Goal: Obtain resource: Obtain resource

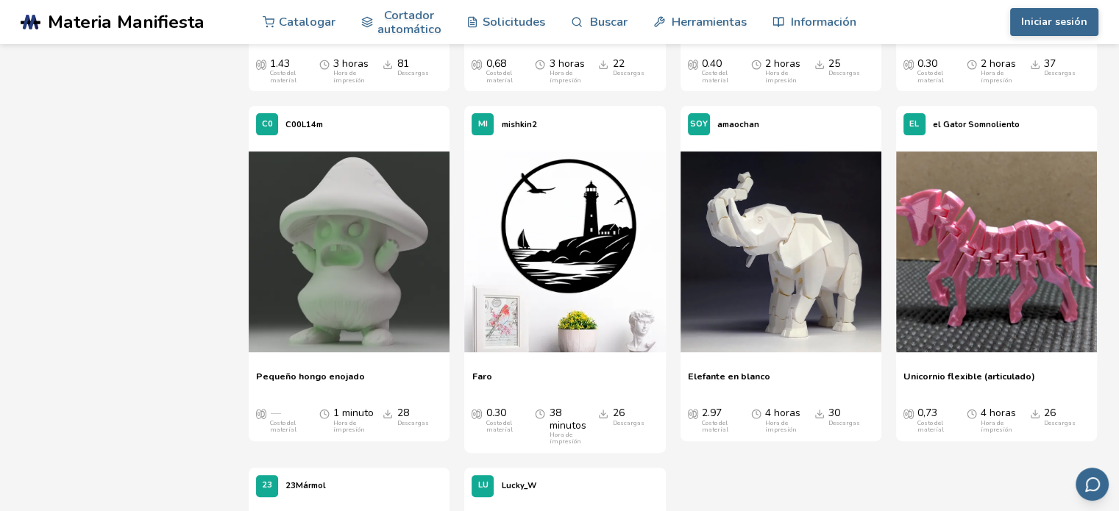
scroll to position [6181, 0]
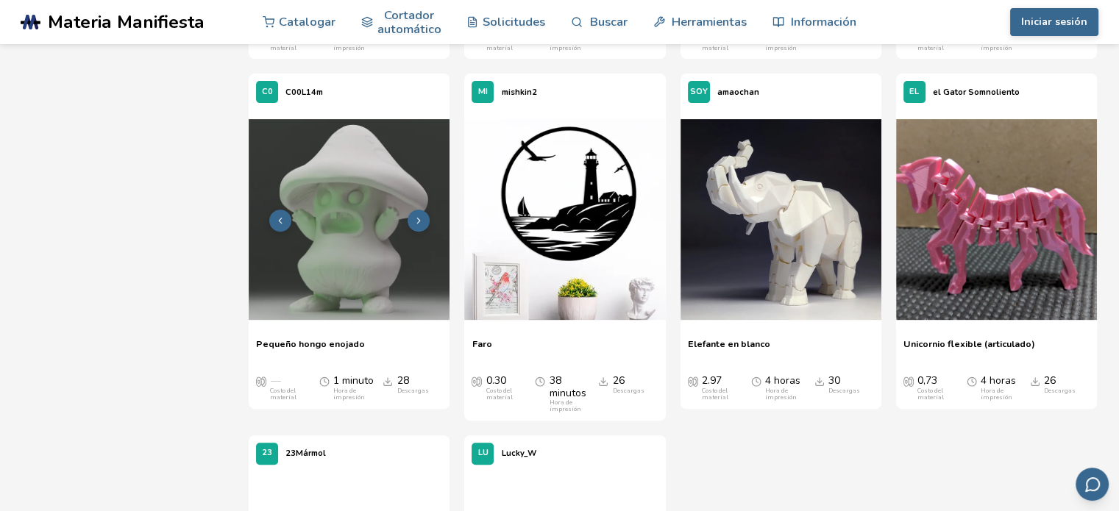
click at [367, 267] on img at bounding box center [349, 219] width 201 height 201
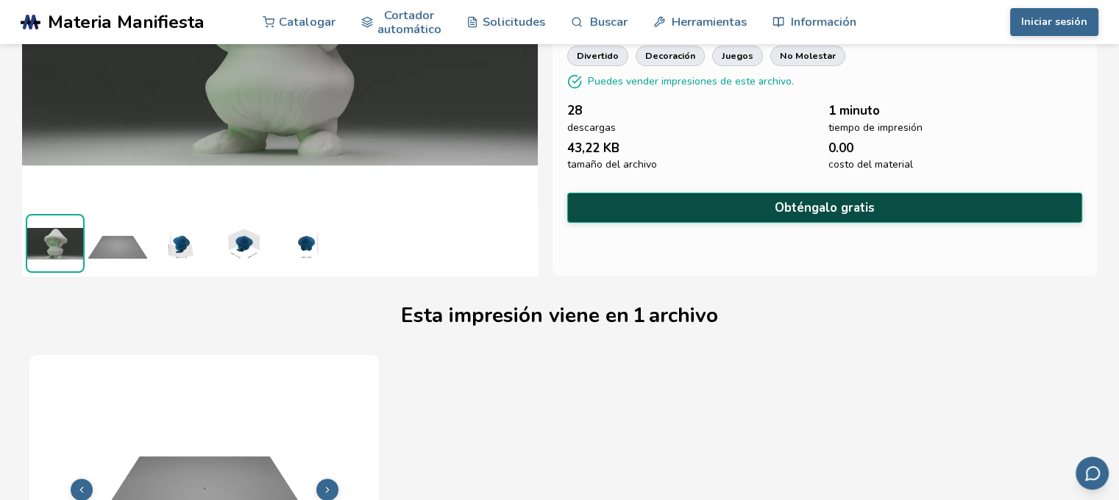
click at [816, 204] on font "Obténgalo gratis" at bounding box center [825, 207] width 100 height 17
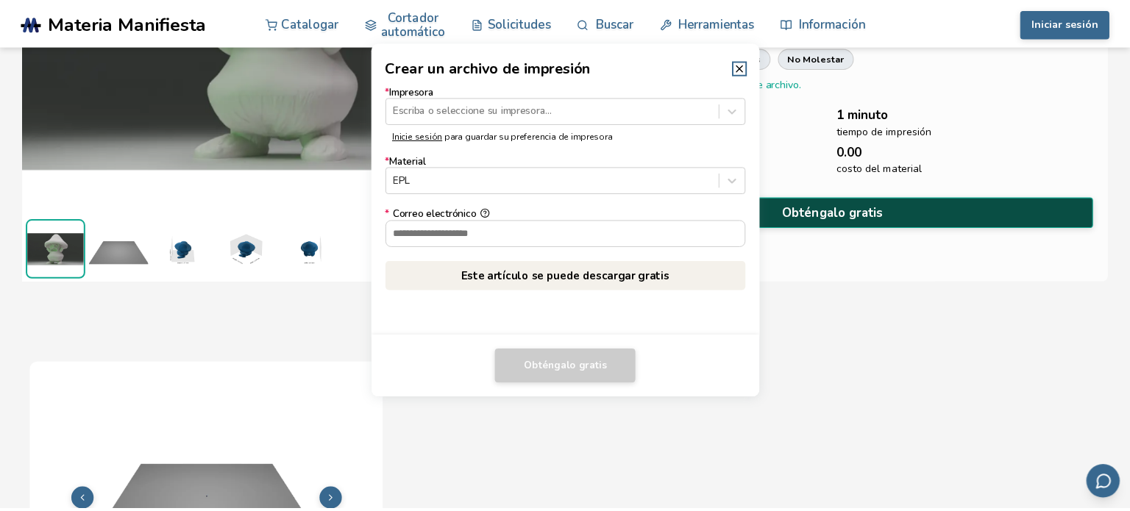
scroll to position [219, 0]
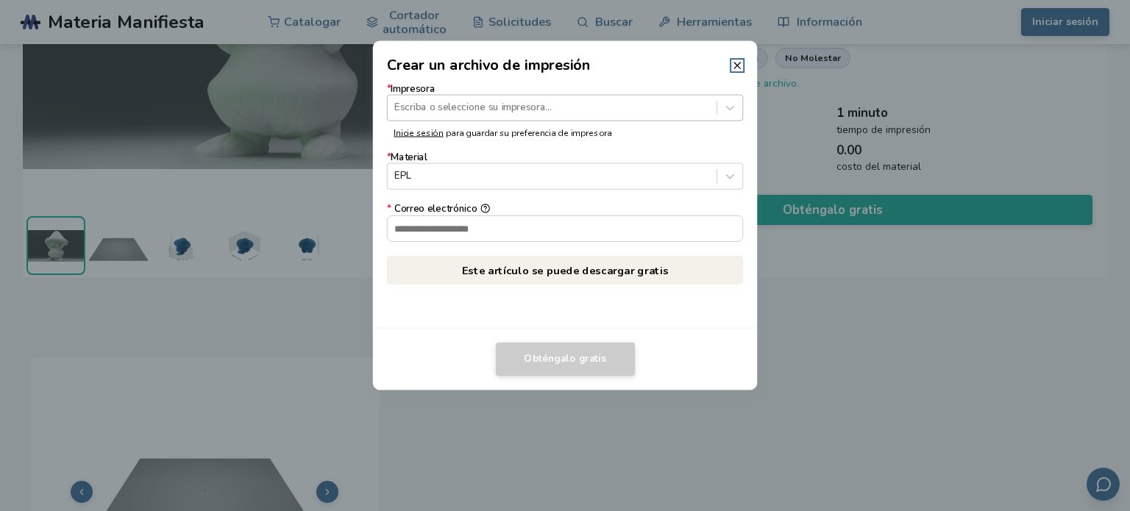
click at [623, 112] on div at bounding box center [551, 108] width 315 height 14
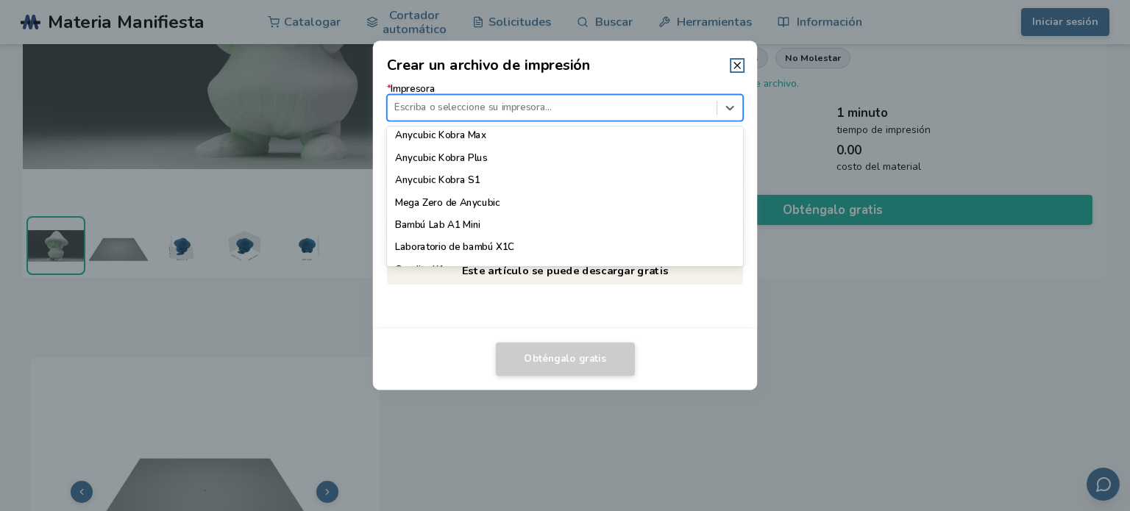
scroll to position [0, 0]
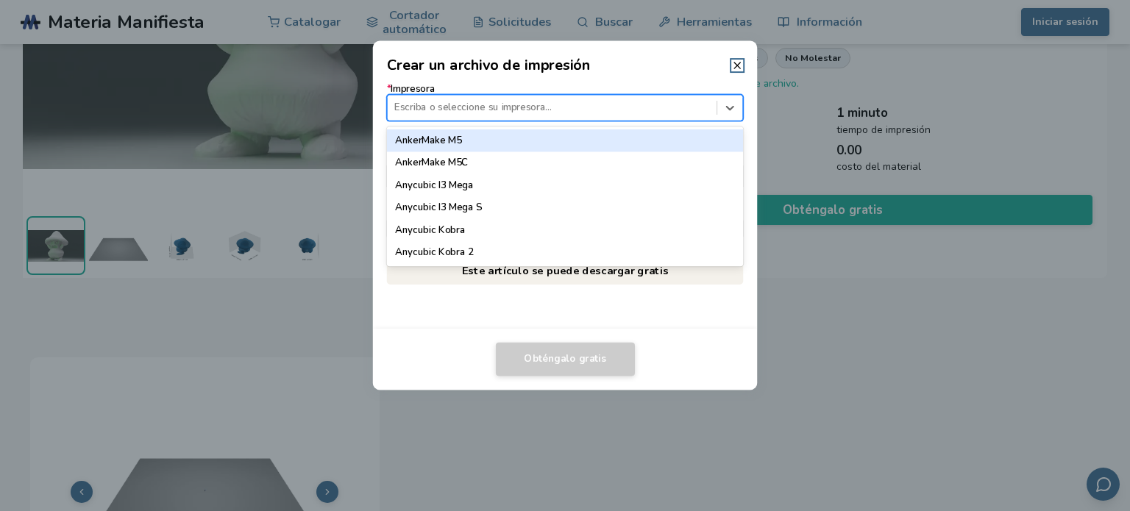
click at [460, 143] on font "AnkerMake M5" at bounding box center [428, 140] width 66 height 13
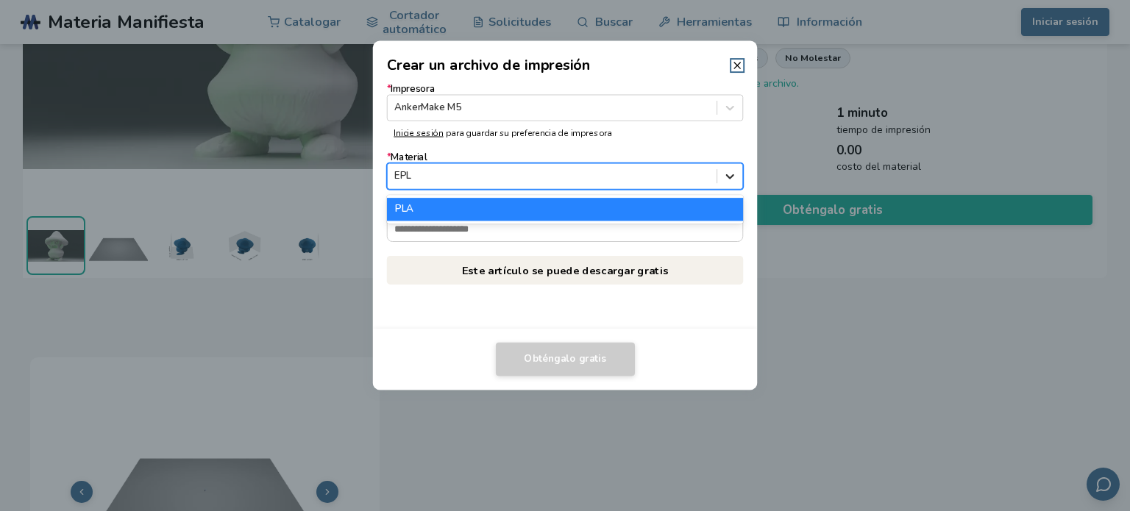
click at [727, 177] on icon at bounding box center [730, 177] width 14 height 14
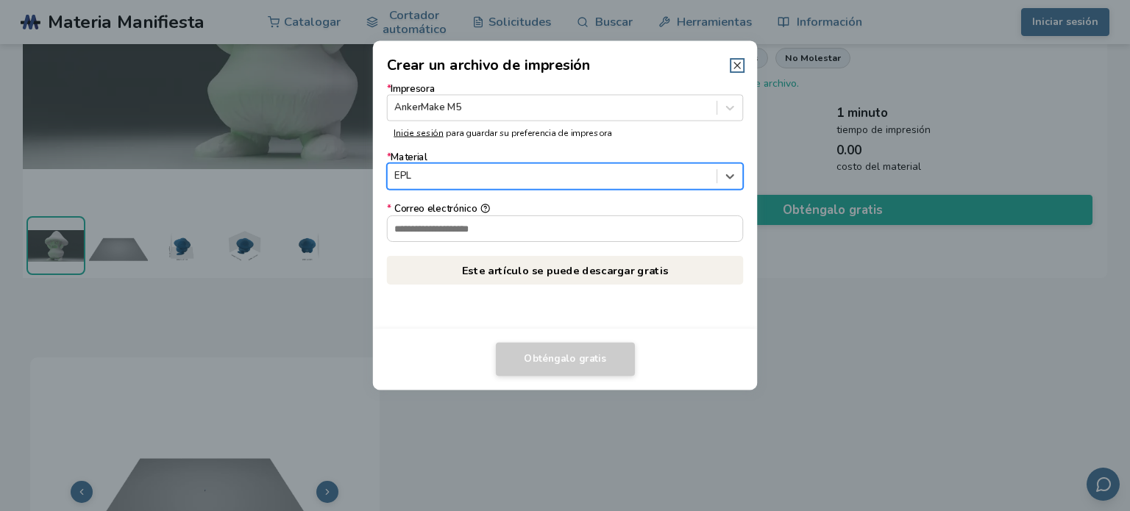
click at [736, 64] on line at bounding box center [737, 66] width 6 height 6
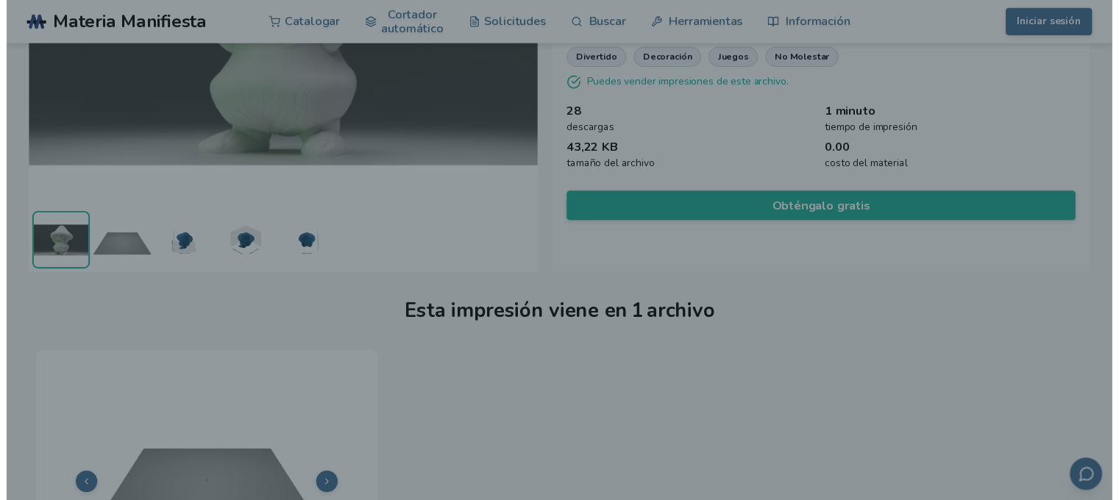
scroll to position [221, 0]
